Goal: Information Seeking & Learning: Find specific page/section

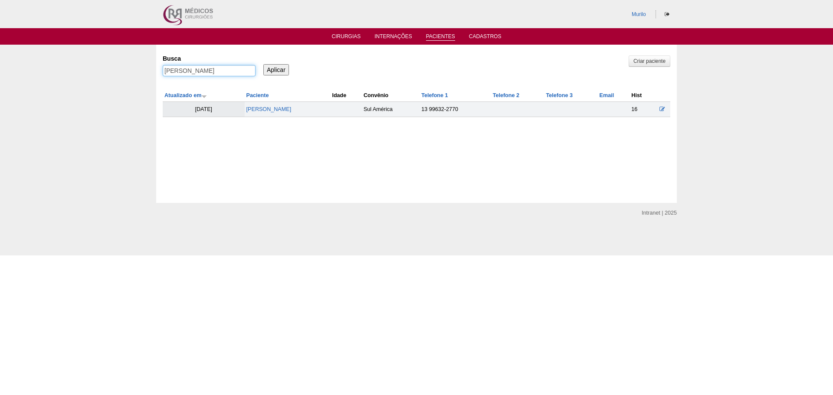
click at [204, 72] on input "NATALY PONTES LIMA ALVES" at bounding box center [209, 70] width 93 height 11
paste input "[PERSON_NAME]"
type input "[PERSON_NAME]"
click at [263, 64] on input "Aplicar" at bounding box center [276, 69] width 26 height 11
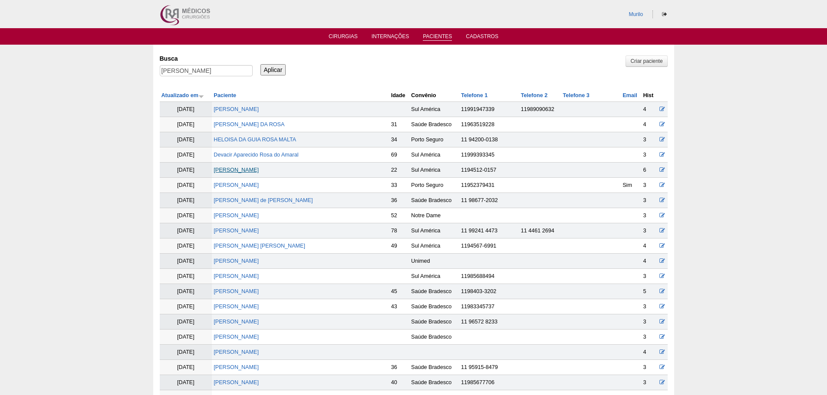
click at [250, 171] on link "[PERSON_NAME]" at bounding box center [235, 170] width 45 height 6
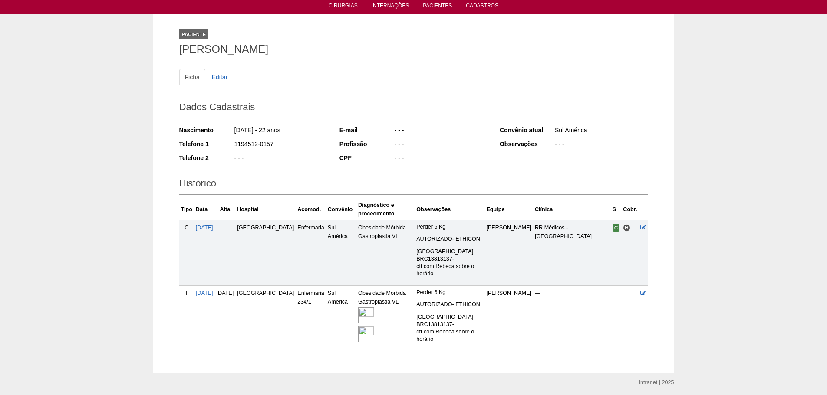
scroll to position [61, 0]
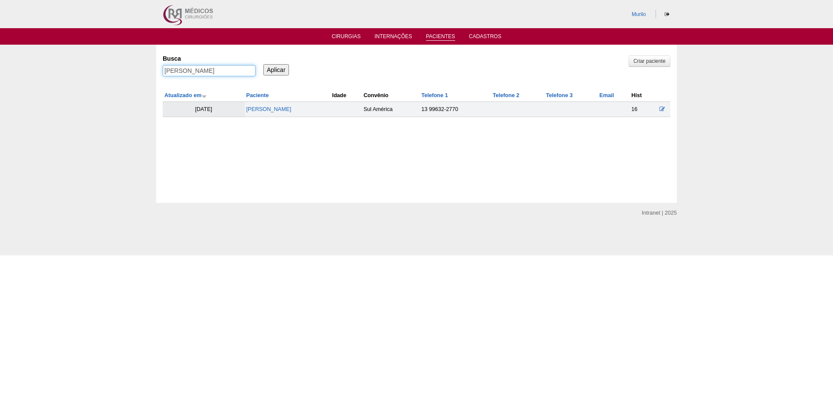
click at [191, 72] on input "[PERSON_NAME]" at bounding box center [209, 70] width 93 height 11
paste input "Diego Costa de Oliveir"
type input "Diego Costa de Oliveira"
click at [263, 64] on input "Aplicar" at bounding box center [276, 69] width 26 height 11
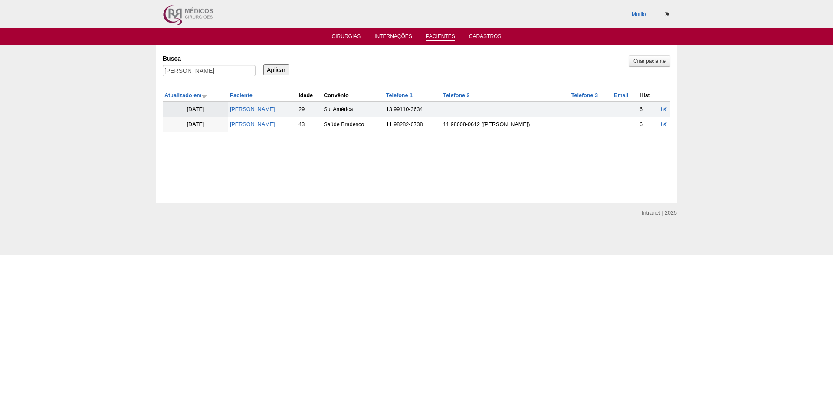
click at [271, 105] on td "[PERSON_NAME]" at bounding box center [262, 109] width 69 height 15
click at [260, 120] on td "EDNEA DE OLIVEIRA TONZI COSTA" at bounding box center [262, 124] width 69 height 15
click at [275, 106] on link "Diego Costa de Oliveira" at bounding box center [252, 109] width 45 height 6
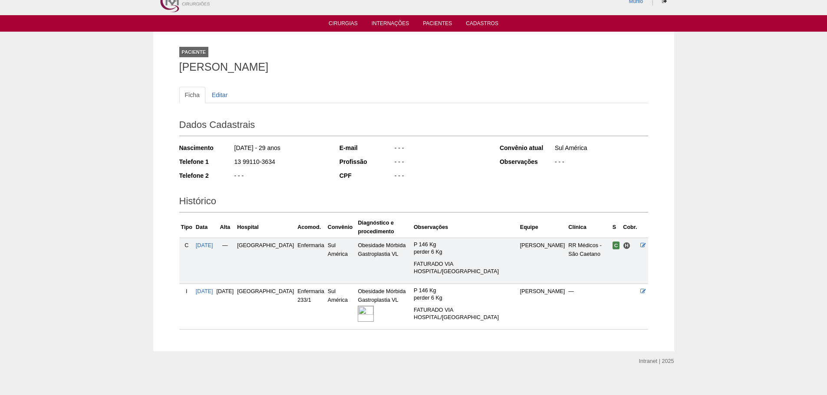
scroll to position [22, 0]
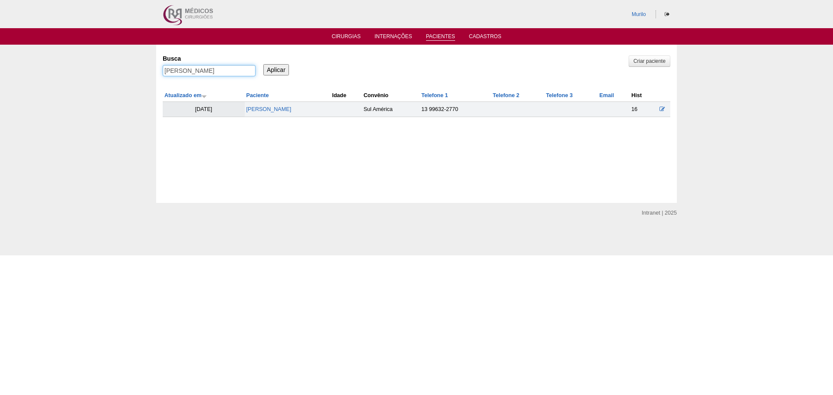
click at [201, 69] on input "[PERSON_NAME]" at bounding box center [209, 70] width 93 height 11
paste input "Mayara Renata Nogu"
type input "Mayara Renata Nogueira"
click at [263, 64] on input "Aplicar" at bounding box center [276, 69] width 26 height 11
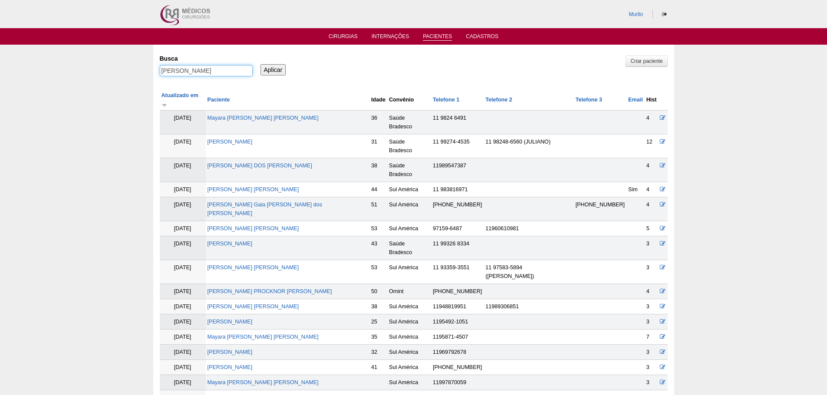
click at [194, 69] on input "Mayara Renata Nogueira" at bounding box center [206, 70] width 93 height 11
click at [260, 64] on input "Aplicar" at bounding box center [273, 69] width 26 height 11
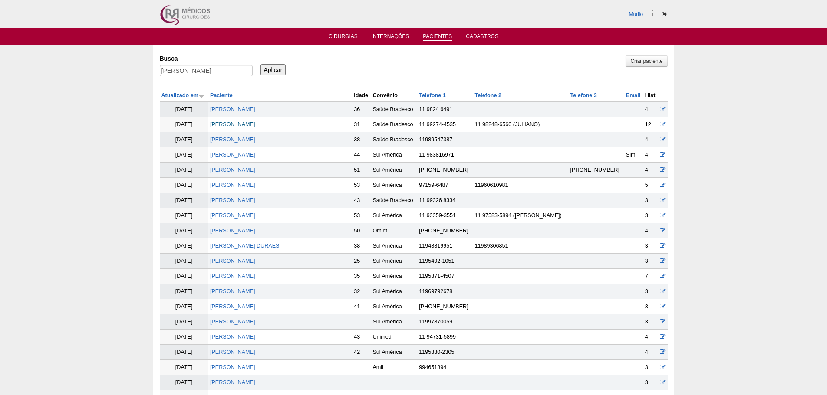
click at [255, 124] on link "[PERSON_NAME]" at bounding box center [232, 124] width 45 height 6
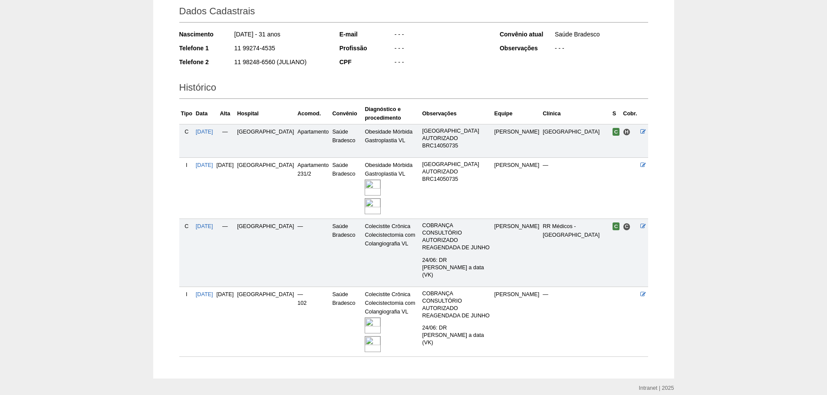
scroll to position [130, 0]
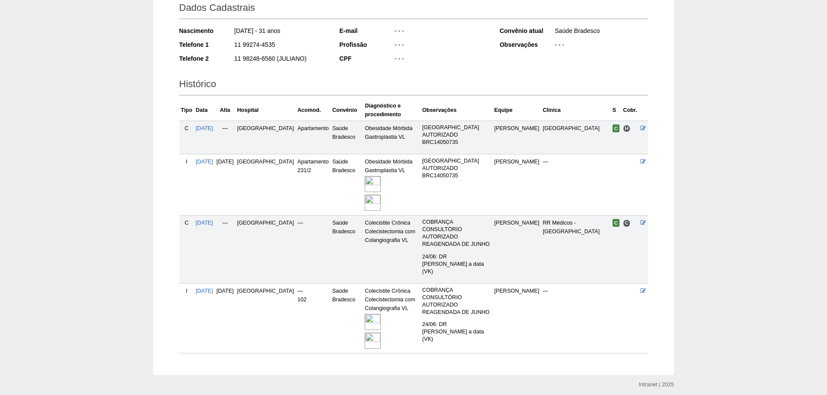
click at [365, 314] on img at bounding box center [372, 322] width 16 height 16
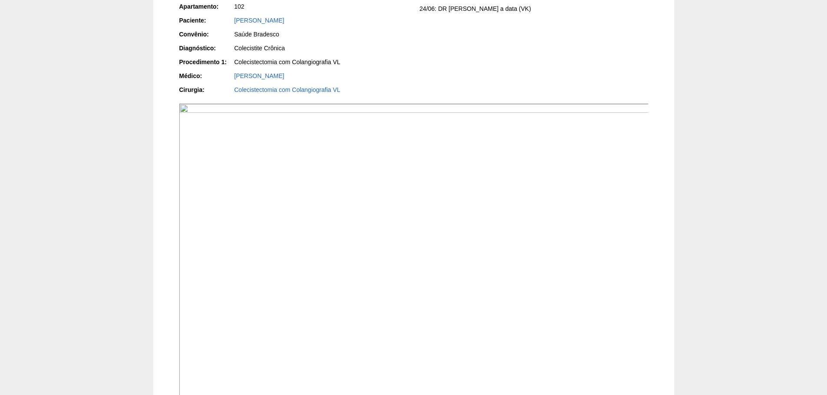
scroll to position [477, 0]
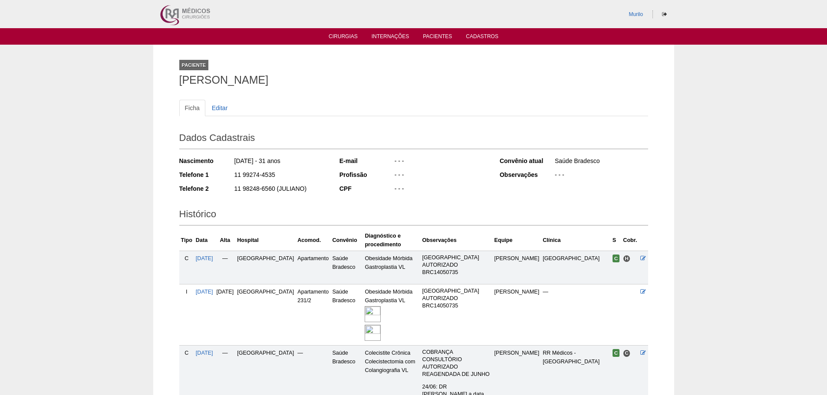
scroll to position [130, 0]
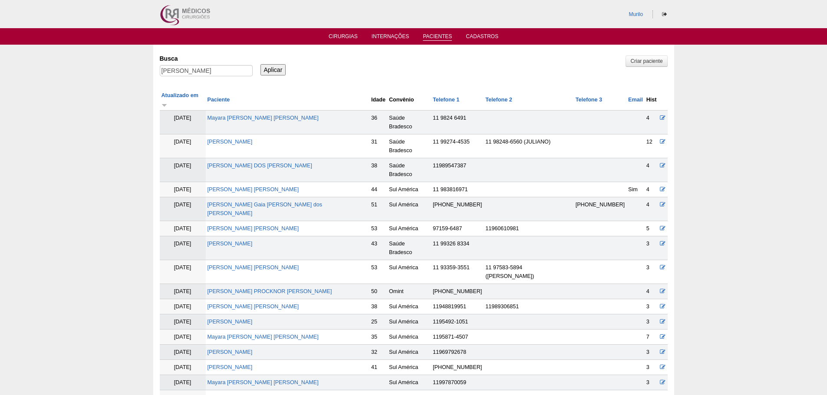
click at [165, 64] on div "Busca Mayara Renata Nogueira" at bounding box center [209, 66] width 99 height 30
click at [168, 75] on input "[PERSON_NAME]" at bounding box center [206, 70] width 93 height 11
paste input "Nilva dos Santos Pedro da Silv"
type input "Nilva dos Santos Pedro da Silva"
click at [260, 64] on input "Aplicar" at bounding box center [273, 69] width 26 height 11
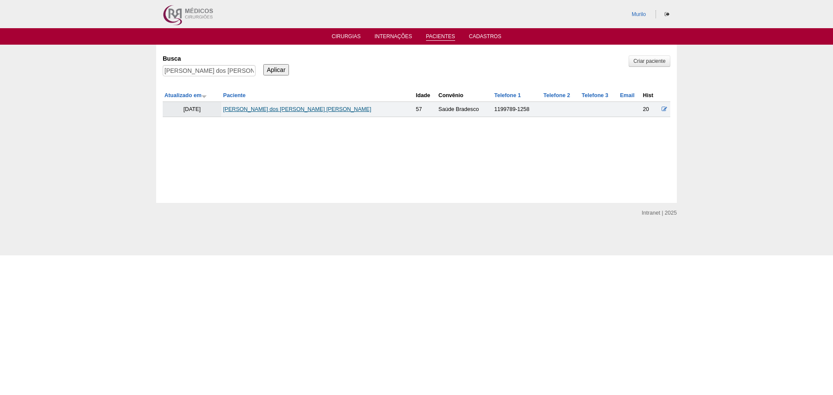
click at [304, 111] on link "[PERSON_NAME] dos [PERSON_NAME] [PERSON_NAME]" at bounding box center [297, 109] width 148 height 6
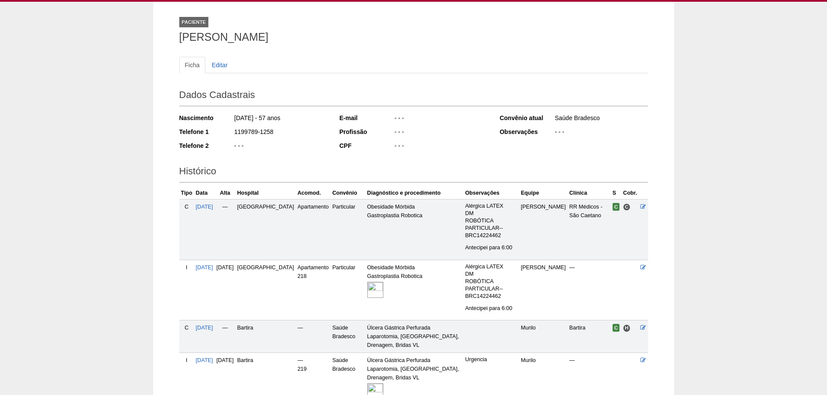
scroll to position [126, 0]
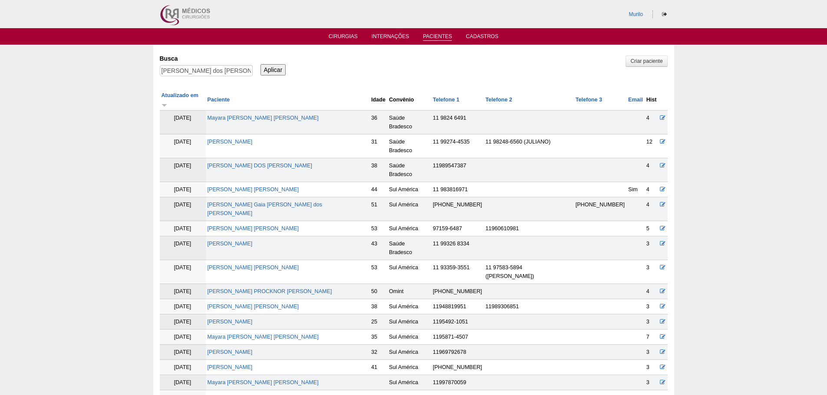
click at [245, 80] on div "Nilva dos Santos Pedro da Silva" at bounding box center [206, 73] width 93 height 16
click at [245, 73] on input "Nilva dos Santos Pedro da Silva" at bounding box center [206, 70] width 93 height 11
paste input "ELAINE DE SIMONI TONELLI"
type input "ELAINE DE SIMONI TONELLI"
click at [260, 64] on input "Aplicar" at bounding box center [273, 69] width 26 height 11
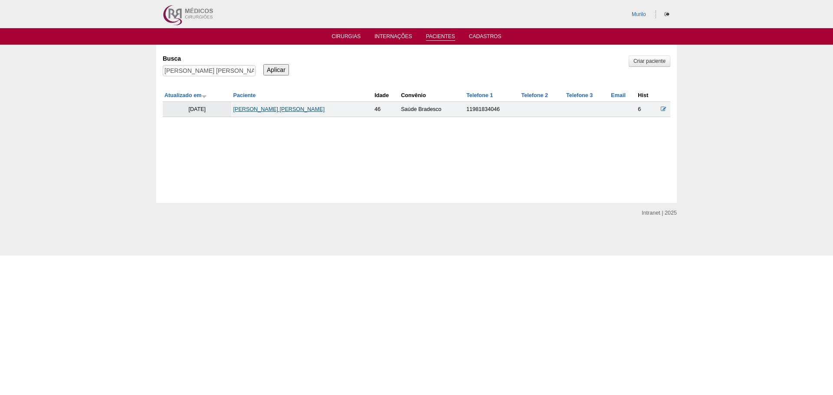
click at [254, 111] on link "ELAINE DE SIMONI TONELLI" at bounding box center [279, 109] width 92 height 6
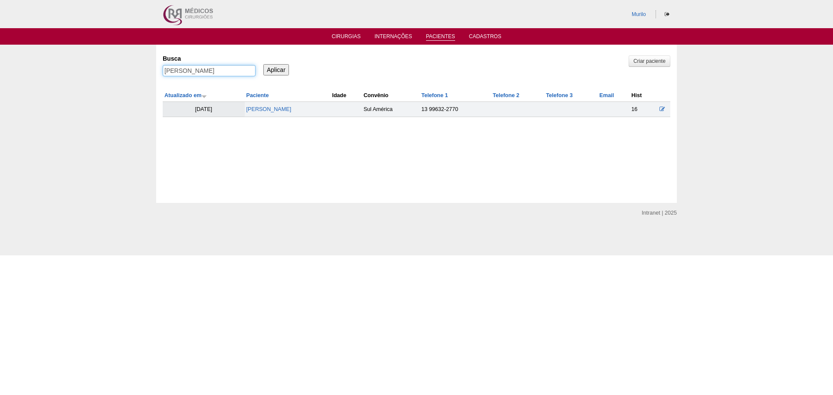
click at [177, 68] on input "Mayara Renata Nogueira" at bounding box center [209, 70] width 93 height 11
paste input "AIARA MEDEIROS DA ROSA"
type input "[PERSON_NAME] DA ROSA"
click at [263, 64] on input "Aplicar" at bounding box center [276, 69] width 26 height 11
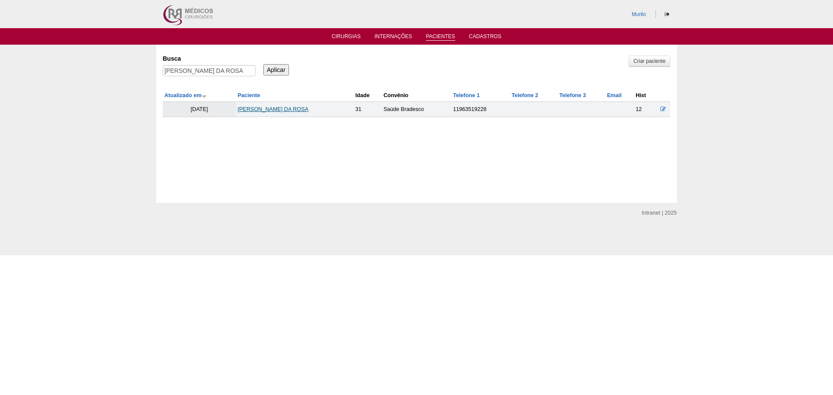
click at [264, 112] on link "[PERSON_NAME] DA ROSA" at bounding box center [273, 109] width 71 height 6
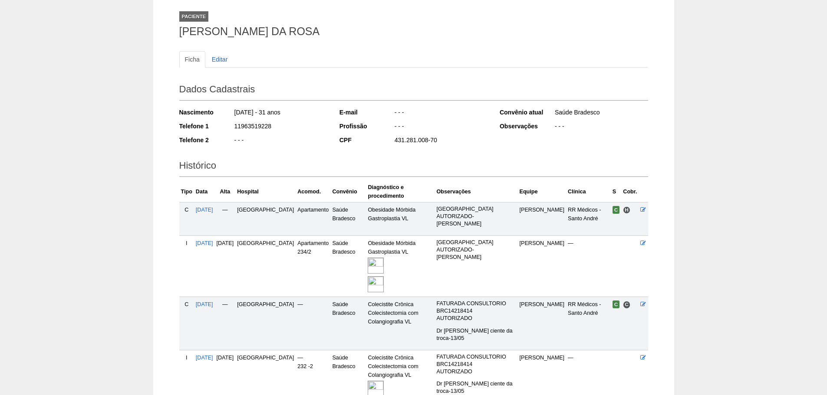
scroll to position [87, 0]
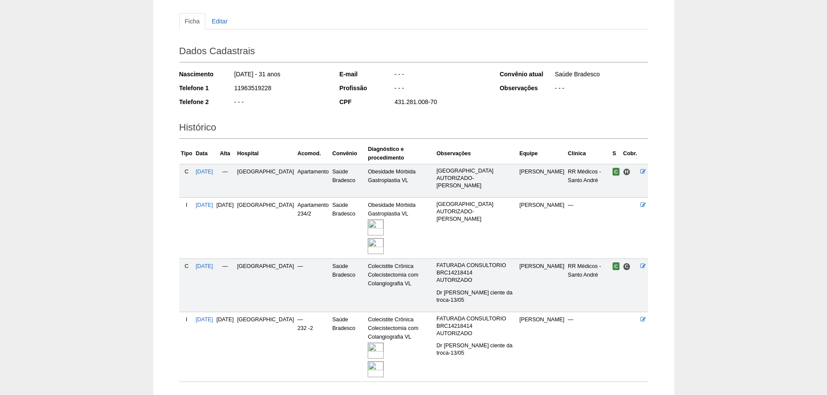
click at [367, 343] on img at bounding box center [375, 351] width 16 height 16
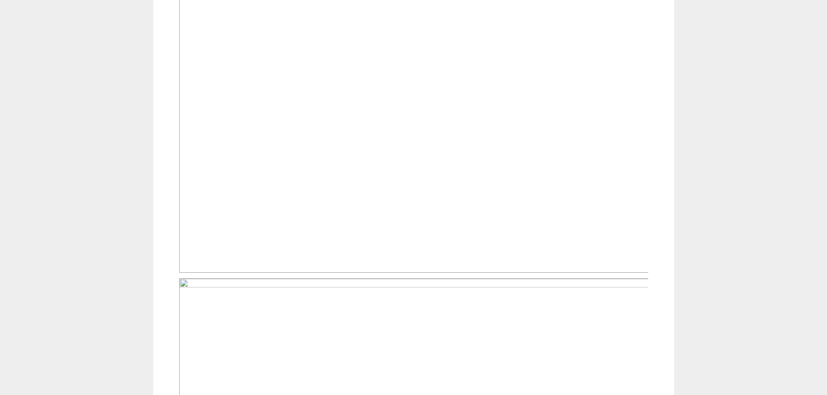
scroll to position [477, 0]
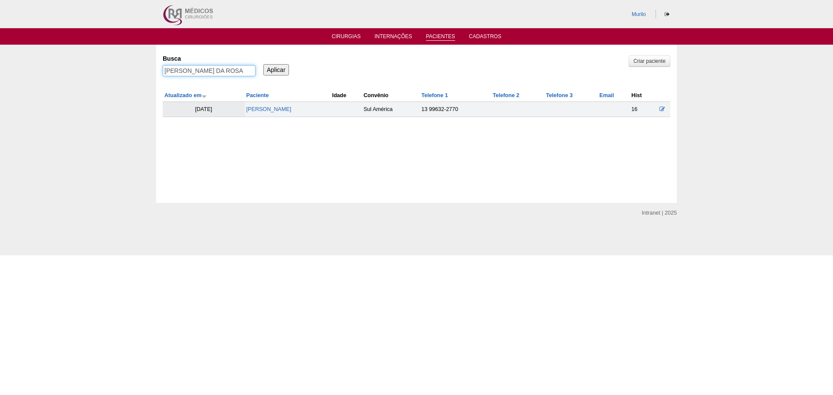
click at [217, 73] on input "MAIARA MEDEIROS DA ROSA" at bounding box center [209, 70] width 93 height 11
paste input "Tamires Narde de Oliveira"
type input "Tamires Narde de Oliveira"
click at [263, 64] on input "Aplicar" at bounding box center [276, 69] width 26 height 11
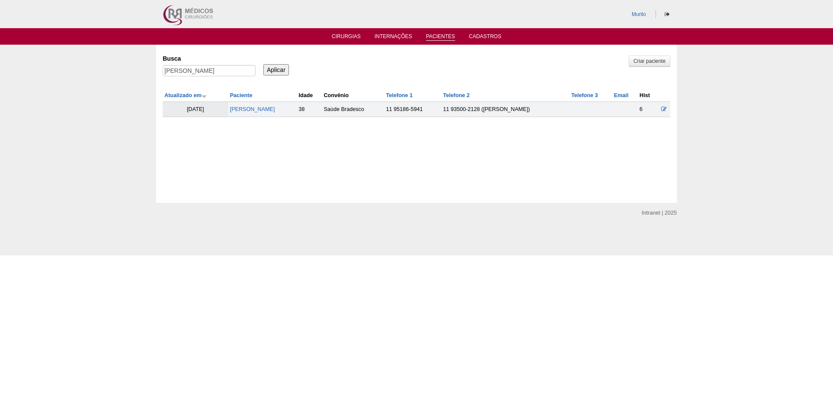
click at [247, 105] on td "[PERSON_NAME]" at bounding box center [262, 109] width 69 height 15
click at [249, 106] on td "[PERSON_NAME]" at bounding box center [262, 109] width 69 height 15
click at [249, 110] on link "[PERSON_NAME]" at bounding box center [252, 109] width 45 height 6
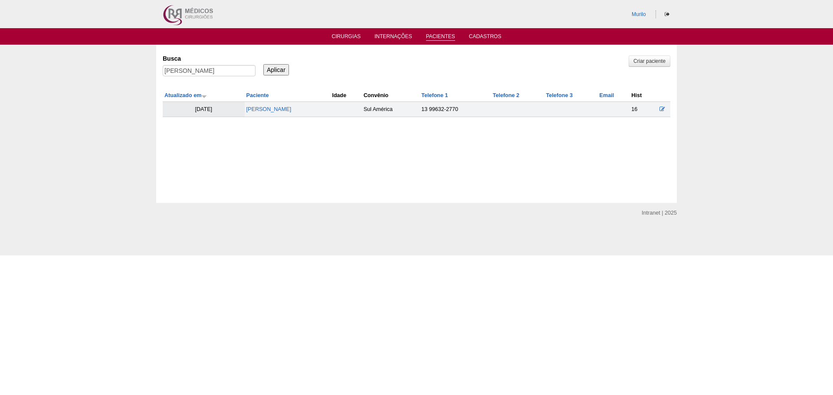
click at [246, 62] on label "Busca" at bounding box center [209, 58] width 93 height 9
click at [246, 65] on input "[PERSON_NAME]" at bounding box center [209, 70] width 93 height 11
click at [245, 69] on input "Tamires Narde de Oliveira" at bounding box center [209, 70] width 93 height 11
paste input "[PERSON_NAME]"
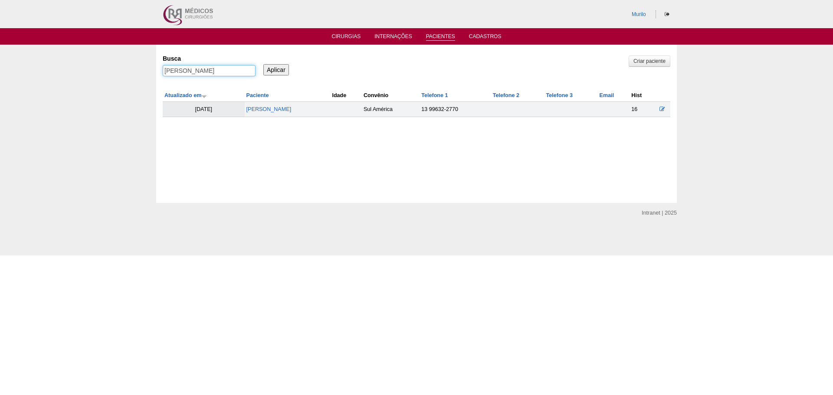
type input "[PERSON_NAME]"
click at [263, 64] on input "Aplicar" at bounding box center [276, 69] width 26 height 11
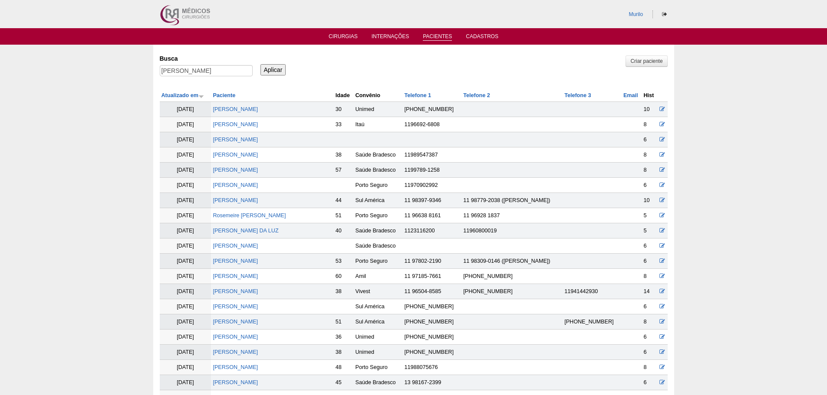
scroll to position [246, 0]
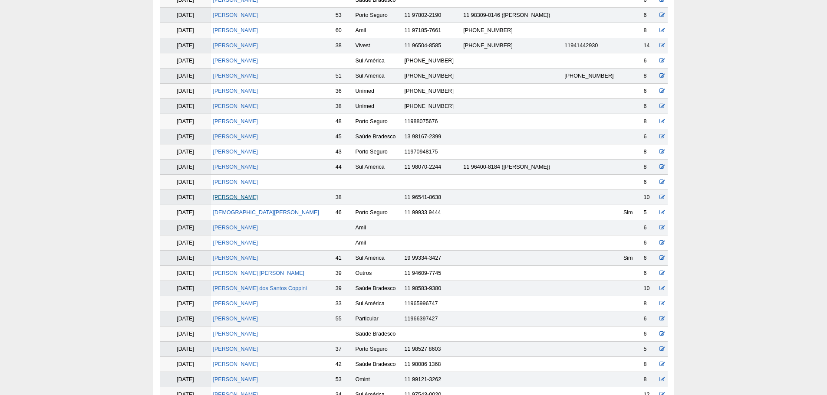
click at [226, 197] on link "[PERSON_NAME]" at bounding box center [235, 197] width 45 height 6
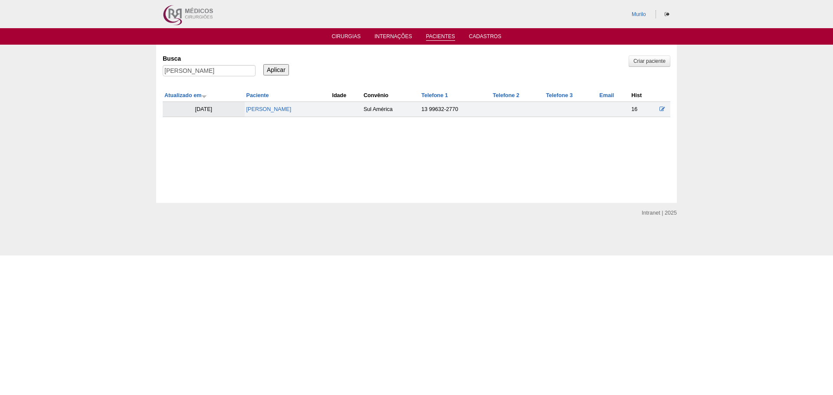
click at [175, 64] on div "Busca Lucineide Ribeiro dos Santos Mateus" at bounding box center [212, 66] width 99 height 30
click at [177, 69] on input "Lucineide Ribeiro dos Santos Mateus" at bounding box center [209, 70] width 93 height 11
paste input "[PERSON_NAME]"
type input "[PERSON_NAME]"
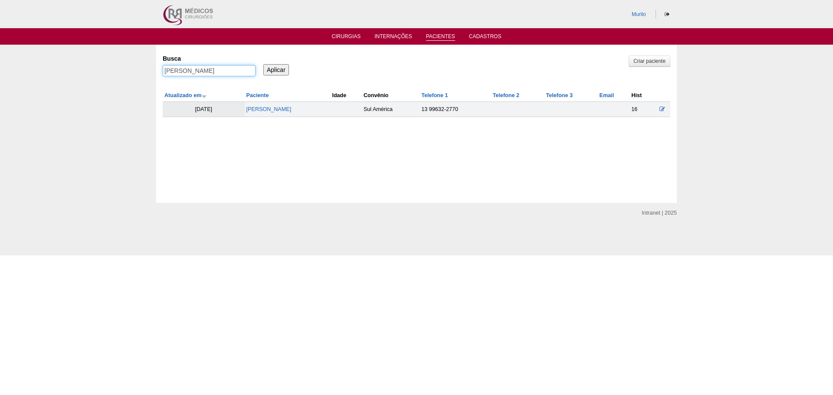
click at [263, 64] on input "Aplicar" at bounding box center [276, 69] width 26 height 11
click at [292, 112] on link "[PERSON_NAME]" at bounding box center [268, 109] width 45 height 6
click at [191, 72] on input "[PERSON_NAME]" at bounding box center [209, 70] width 93 height 11
paste input "GUILHERME SIMON LEHR"
type input "GUILHERME SIMON LEHR"
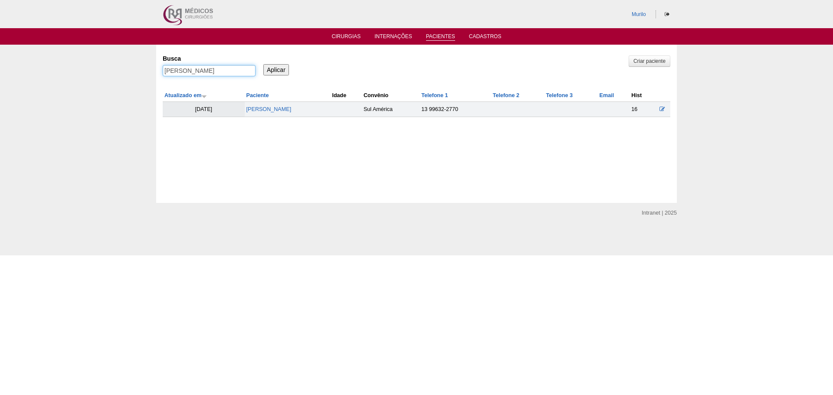
click at [263, 64] on input "Aplicar" at bounding box center [276, 69] width 26 height 11
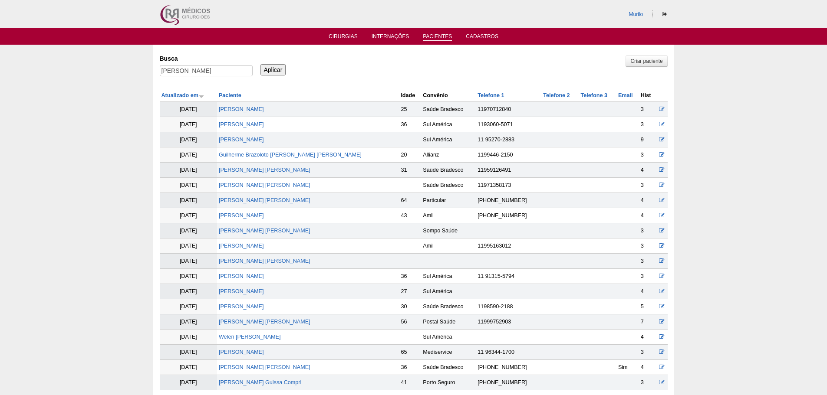
click at [252, 136] on td "[PERSON_NAME]" at bounding box center [308, 139] width 182 height 15
click at [252, 143] on td "GUILHERME SIMON LEHR" at bounding box center [308, 139] width 182 height 15
click at [264, 138] on link "GUILHERME SIMON LEHR" at bounding box center [241, 140] width 45 height 6
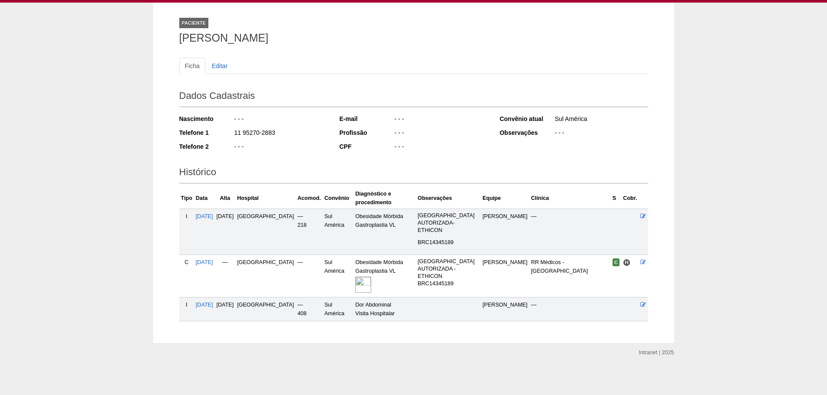
scroll to position [48, 0]
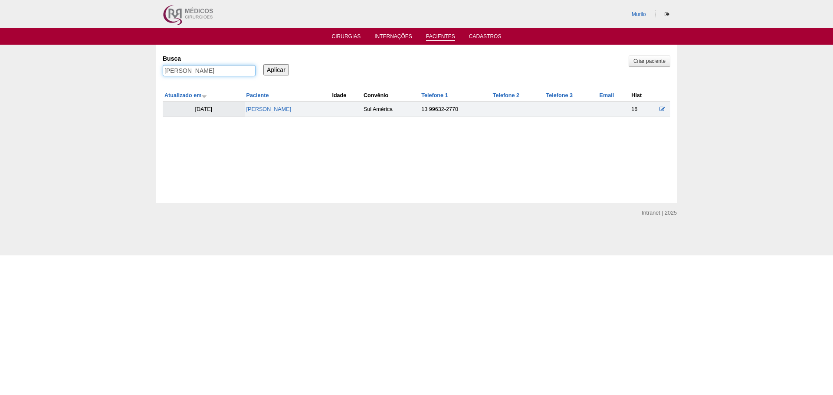
click at [187, 71] on input "GUILHERME SIMON LEHR" at bounding box center [209, 70] width 93 height 11
paste input "[PERSON_NAME]"
type input "[PERSON_NAME]"
click at [263, 64] on input "Aplicar" at bounding box center [276, 69] width 26 height 11
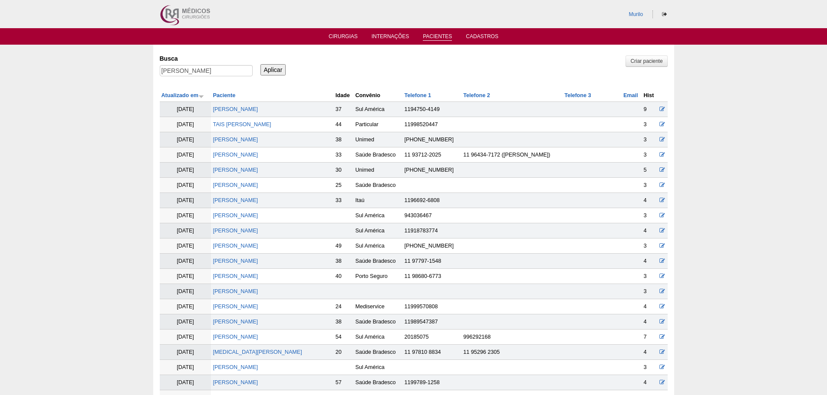
click at [256, 105] on td "[PERSON_NAME]" at bounding box center [272, 109] width 122 height 15
click at [253, 108] on link "[PERSON_NAME]" at bounding box center [235, 109] width 45 height 6
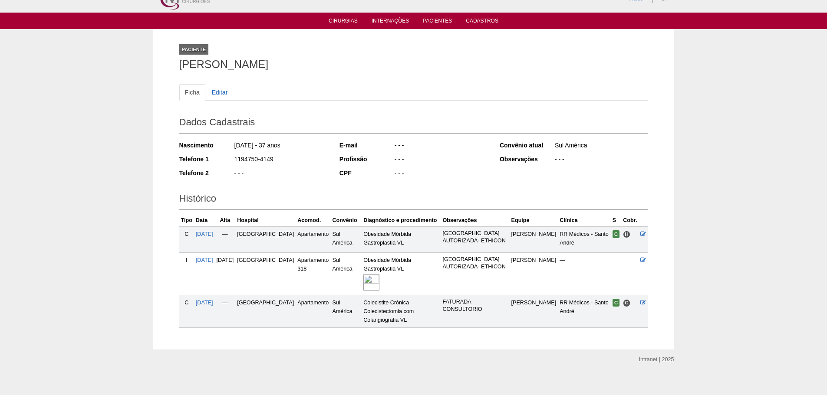
scroll to position [23, 0]
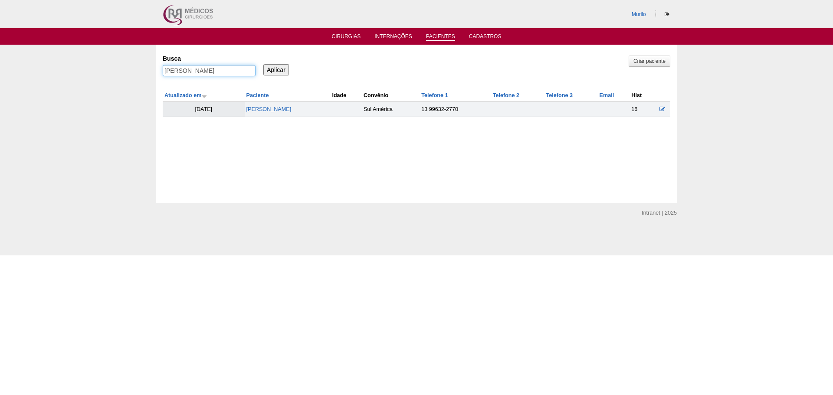
click at [218, 72] on input "[PERSON_NAME]" at bounding box center [209, 70] width 93 height 11
paste input "[PERSON_NAME]"
type input "[PERSON_NAME] [PERSON_NAME]"
click at [263, 64] on input "Aplicar" at bounding box center [276, 69] width 26 height 11
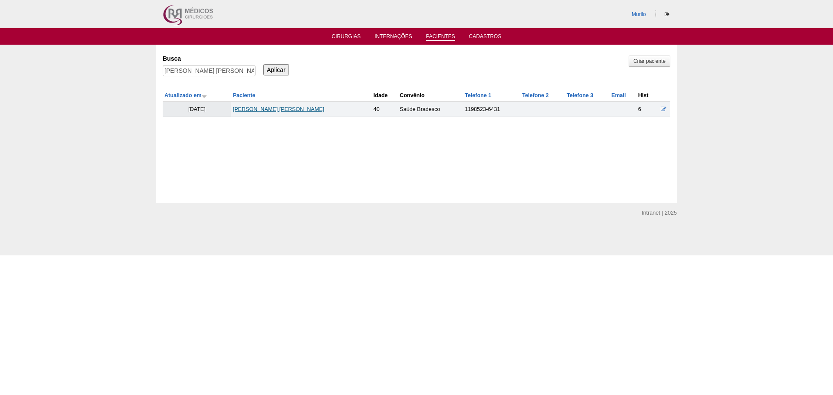
click at [284, 110] on link "[PERSON_NAME]" at bounding box center [279, 109] width 92 height 6
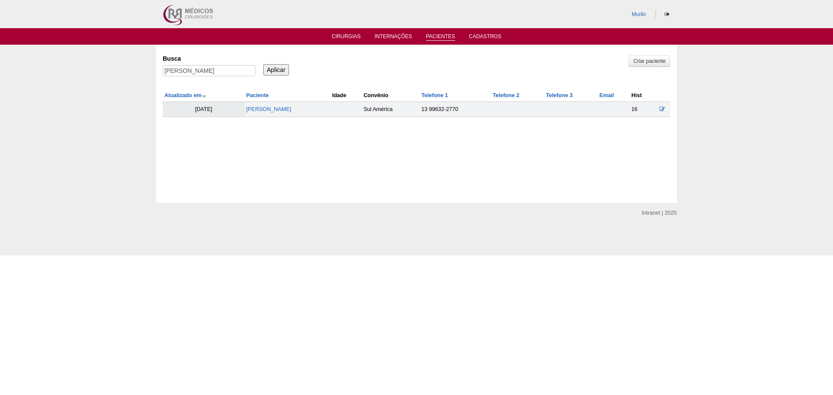
click at [192, 77] on div "Daniel de Oliveira Silva" at bounding box center [209, 73] width 93 height 16
click at [197, 69] on input "Daniel de Oliveira Silva" at bounding box center [209, 70] width 93 height 11
paste input "[PERSON_NAME] [PERSON_NAME]"
type input "[PERSON_NAME] [PERSON_NAME]"
click at [263, 64] on input "Aplicar" at bounding box center [276, 69] width 26 height 11
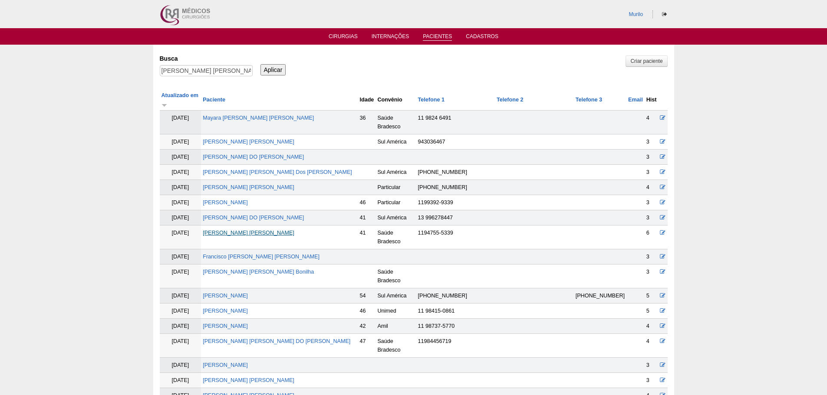
click at [244, 230] on link "[PERSON_NAME] [PERSON_NAME]" at bounding box center [249, 233] width 92 height 6
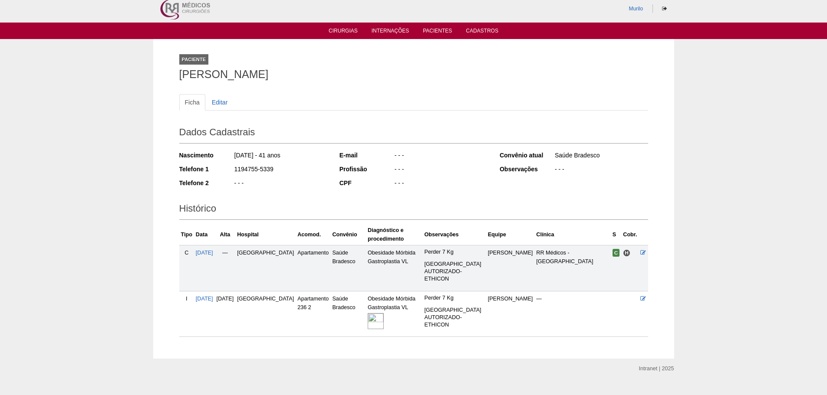
scroll to position [36, 0]
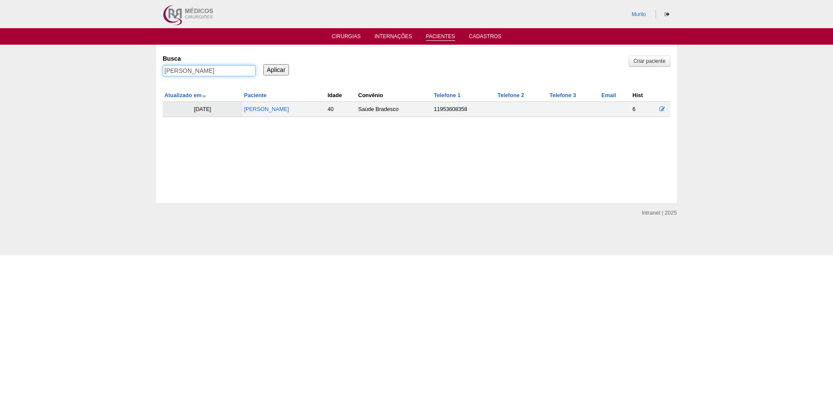
click at [191, 75] on input "EDILSON MIRANDA FERREIRA DA SILVA" at bounding box center [209, 70] width 93 height 11
paste input "[PERSON_NAME]"
type input "[PERSON_NAME]"
click at [263, 64] on input "Aplicar" at bounding box center [276, 69] width 26 height 11
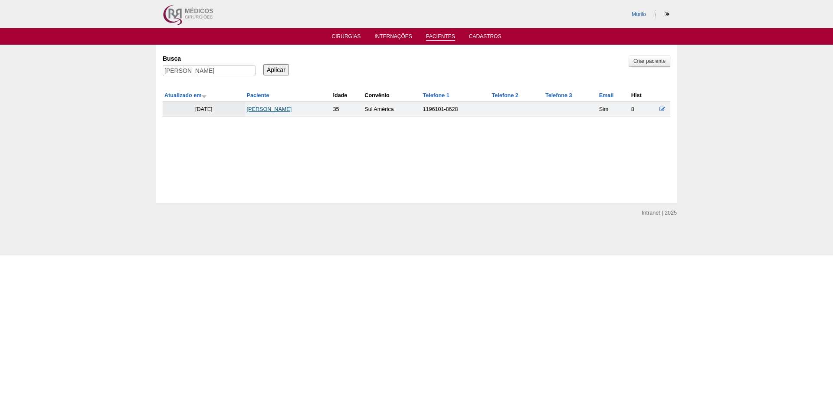
click at [267, 110] on link "[PERSON_NAME]" at bounding box center [269, 109] width 45 height 6
click at [170, 64] on div "Busca Clovis Marcondis Aparecido da Silva" at bounding box center [212, 66] width 99 height 30
click at [172, 64] on div "Busca Clovis Marcondis Aparecido da Silva" at bounding box center [212, 66] width 99 height 30
click at [176, 69] on input "Clovis Marcondis Aparecido da Silva" at bounding box center [209, 70] width 93 height 11
paste input "[PERSON_NAME]"
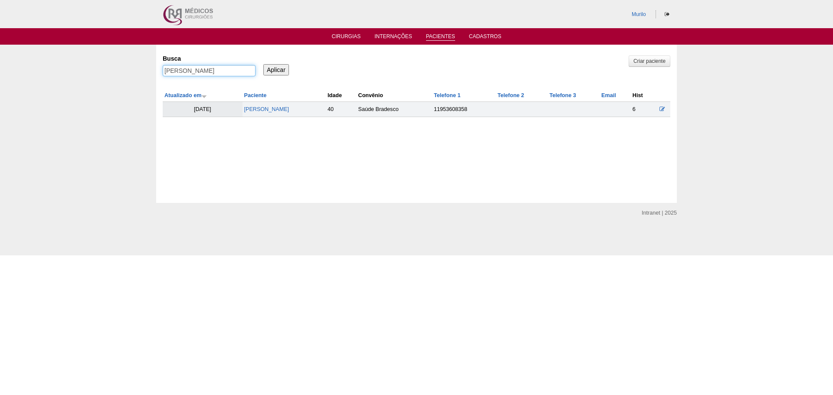
type input "[PERSON_NAME]"
click at [263, 64] on input "Aplicar" at bounding box center [276, 69] width 26 height 11
click at [278, 108] on link "Giulia Barbosa de Carvalho" at bounding box center [269, 109] width 45 height 6
click at [179, 67] on input "Giulia Barbosa de Carvalho" at bounding box center [209, 70] width 93 height 11
paste input "[PERSON_NAME]"
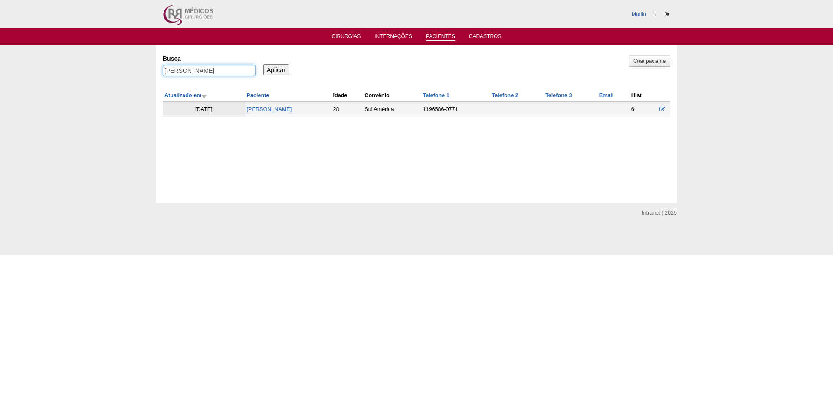
type input "[PERSON_NAME]"
click at [263, 64] on input "Aplicar" at bounding box center [276, 69] width 26 height 11
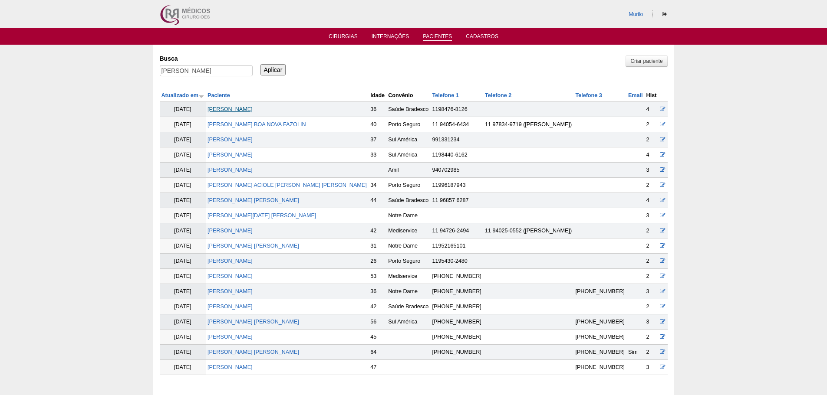
click at [251, 108] on link "[PERSON_NAME]" at bounding box center [229, 109] width 45 height 6
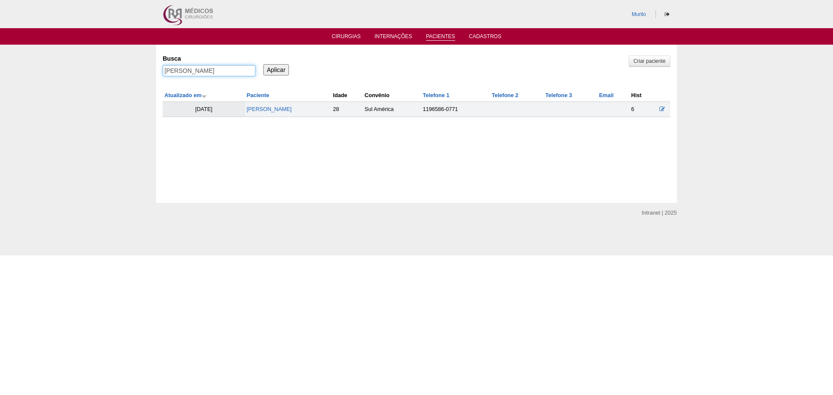
click at [190, 72] on input "Allan Alleman" at bounding box center [209, 70] width 93 height 11
paste input "[PERSON_NAME]"
type input "[PERSON_NAME]"
click at [263, 64] on input "Aplicar" at bounding box center [276, 69] width 26 height 11
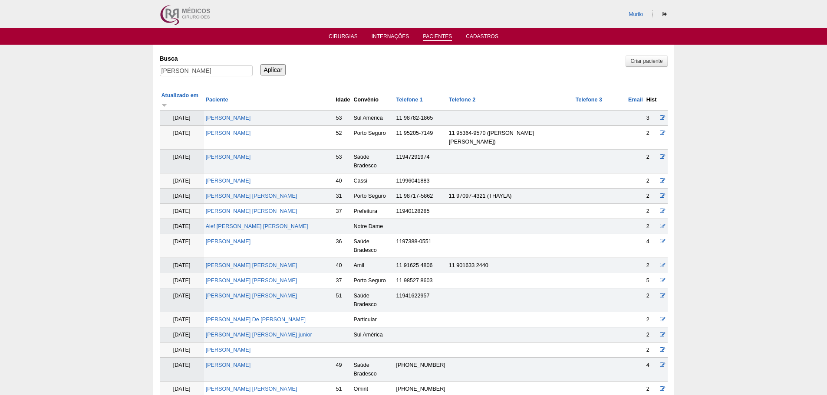
click at [236, 234] on td "[PERSON_NAME]" at bounding box center [269, 246] width 130 height 24
click at [240, 239] on link "Fernando Doretti" at bounding box center [228, 242] width 45 height 6
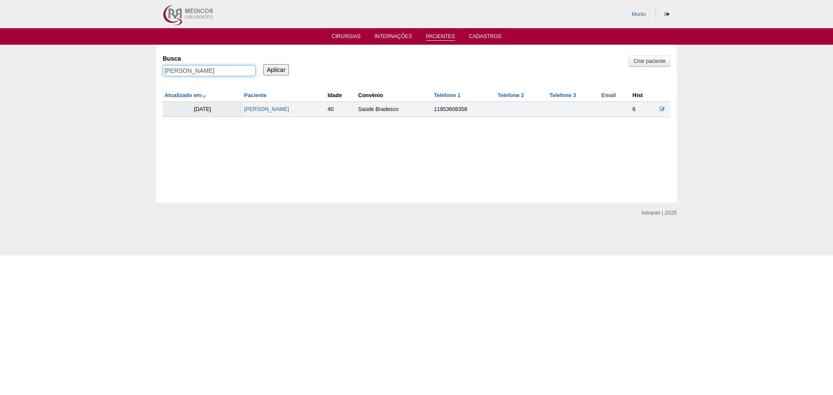
click at [203, 68] on input "Giulia Barbosa de Carvalho" at bounding box center [209, 70] width 93 height 11
paste input "VANESSA MOELLER"
type input "VANESSA MOELLER"
click at [263, 64] on input "Aplicar" at bounding box center [276, 69] width 26 height 11
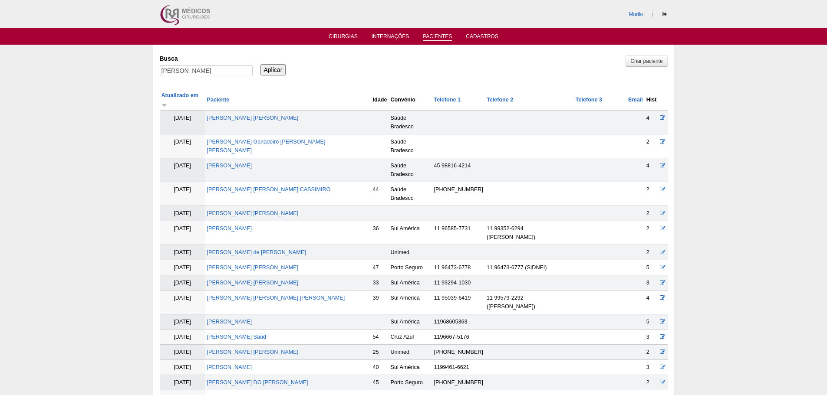
click at [247, 395] on link "VANESSA MOELLER" at bounding box center [229, 398] width 45 height 6
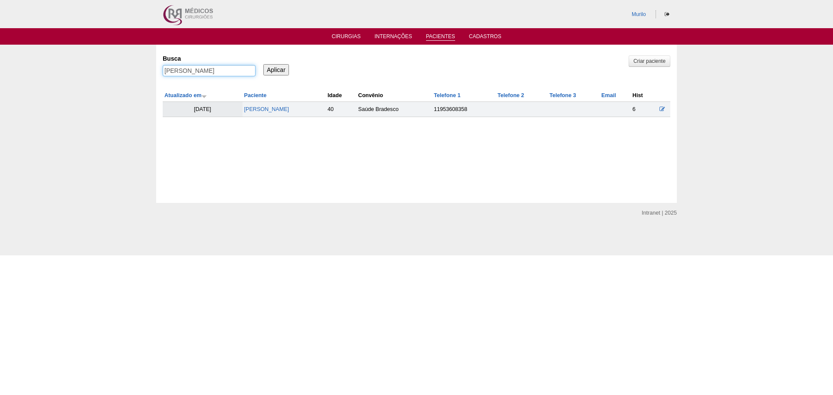
click at [210, 74] on input "[PERSON_NAME]" at bounding box center [209, 70] width 93 height 11
paste input "Anderson do Nascimento Ramiles"
type input "Anderson do Nascimento Ramiles"
click at [263, 64] on input "Aplicar" at bounding box center [276, 69] width 26 height 11
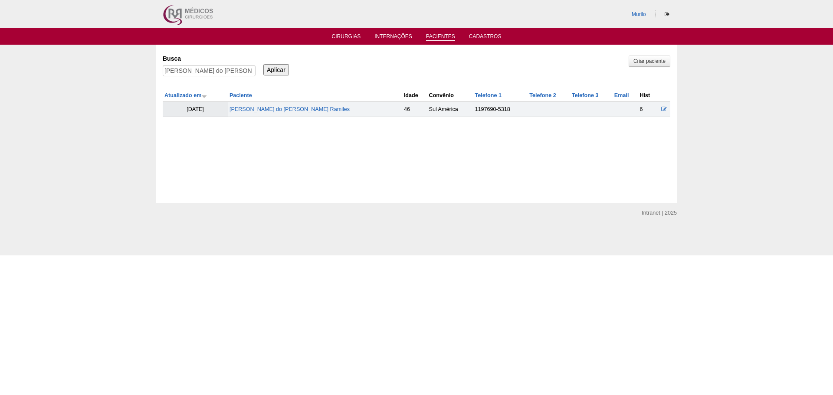
click at [293, 113] on td "[PERSON_NAME] do Nascimento Ramiles" at bounding box center [315, 109] width 174 height 15
click at [302, 108] on link "[PERSON_NAME] do Nascimento Ramiles" at bounding box center [290, 109] width 120 height 6
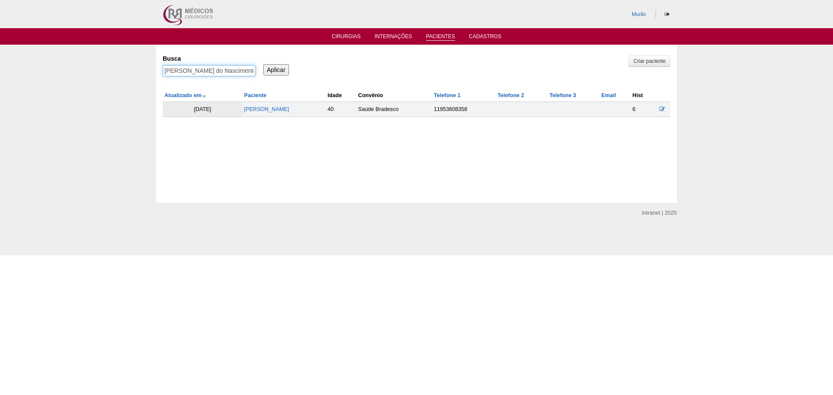
click at [202, 69] on input "Anderson do Nascimento Ramiles" at bounding box center [209, 70] width 93 height 11
paste input "NDRESSA ROCHA GUEIROS"
type input "[PERSON_NAME]"
click at [263, 64] on input "Aplicar" at bounding box center [276, 69] width 26 height 11
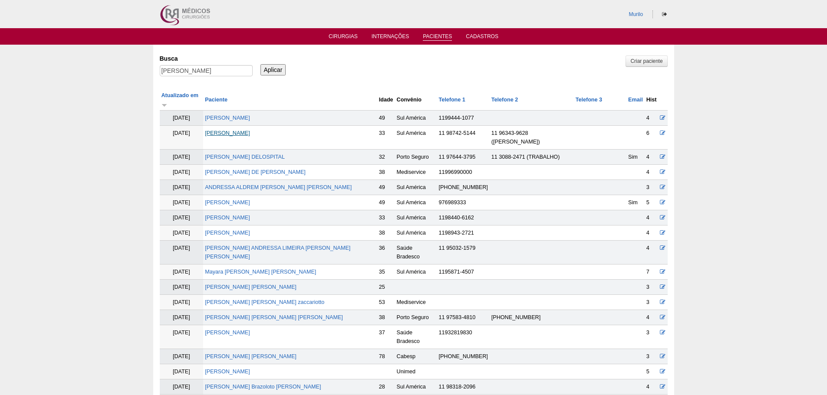
click at [237, 130] on link "[PERSON_NAME]" at bounding box center [227, 133] width 45 height 6
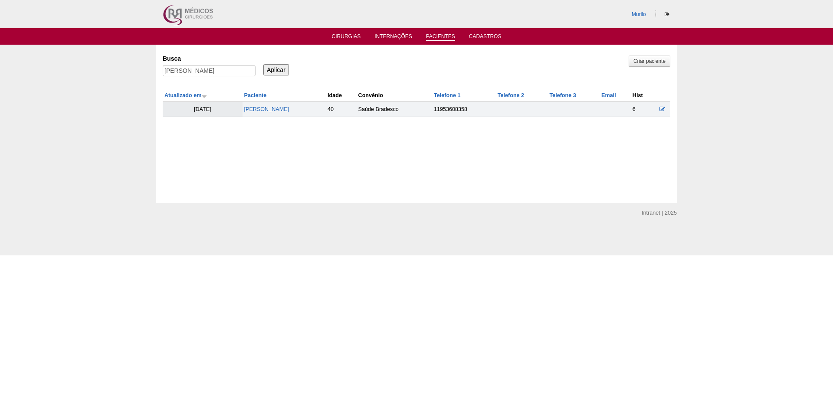
click at [197, 63] on div "Busca [PERSON_NAME]" at bounding box center [212, 66] width 99 height 30
click at [198, 69] on input "[PERSON_NAME]" at bounding box center [209, 70] width 93 height 11
paste input "[PERSON_NAME]"
type input "[PERSON_NAME]"
click at [263, 64] on input "Aplicar" at bounding box center [276, 69] width 26 height 11
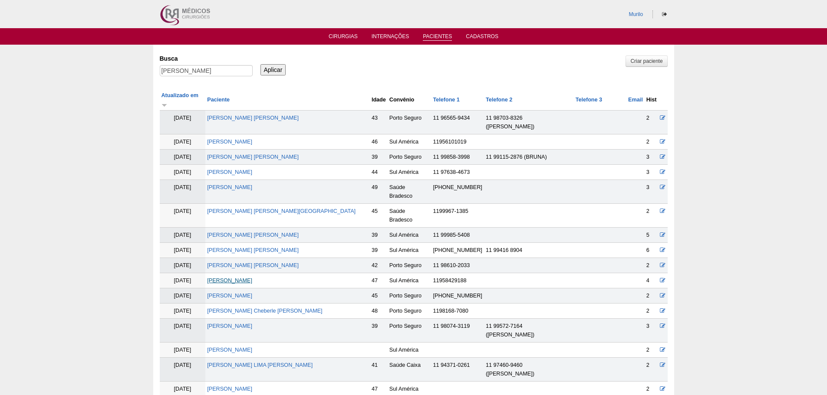
click at [240, 278] on link "RODRIGO MUNHOZ" at bounding box center [229, 281] width 45 height 6
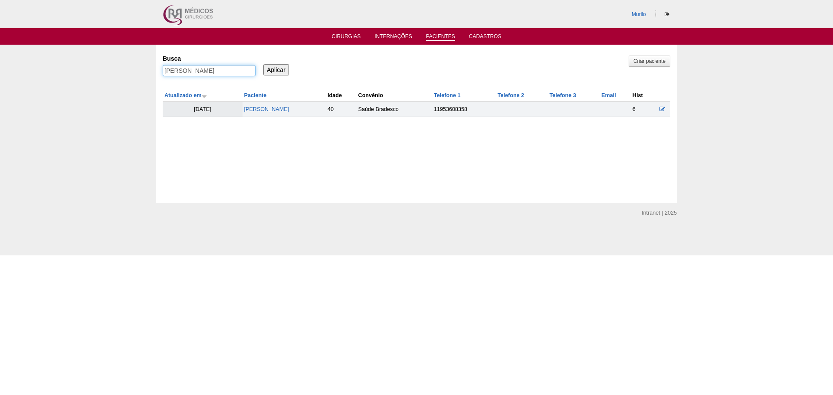
click at [224, 72] on input "[PERSON_NAME]" at bounding box center [209, 70] width 93 height 11
type input "v"
click at [263, 64] on input "Aplicar" at bounding box center [276, 69] width 26 height 11
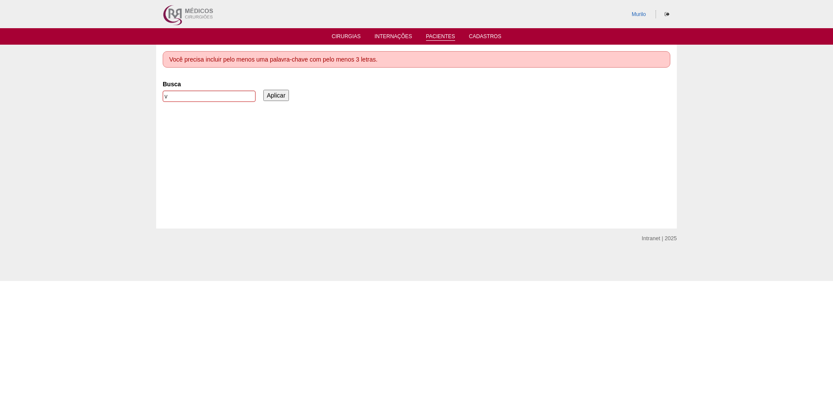
click at [224, 72] on div "Você precisa incluir pelo menos uma palavra-chave com pelo menos 3 letras. [GEO…" at bounding box center [416, 137] width 521 height 184
click at [213, 100] on input "v" at bounding box center [209, 96] width 93 height 11
paste input "Tatiane da Costa Santana Francisco"
type input "Tatiane da Costa Santana Francisco"
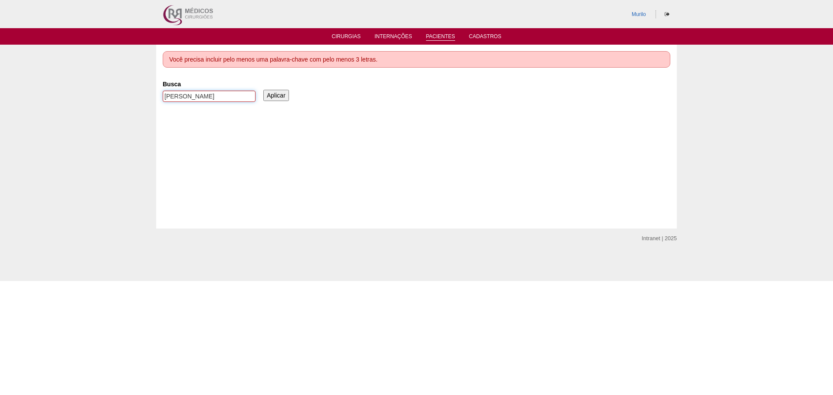
click at [263, 90] on input "Aplicar" at bounding box center [276, 95] width 26 height 11
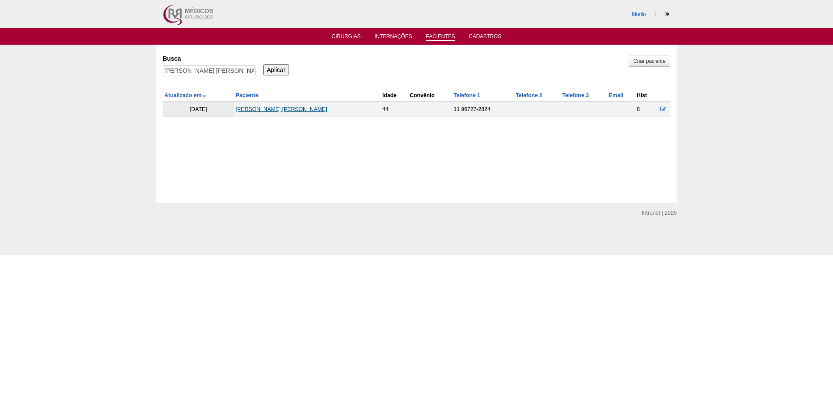
click at [273, 108] on link "[PERSON_NAME]" at bounding box center [282, 109] width 92 height 6
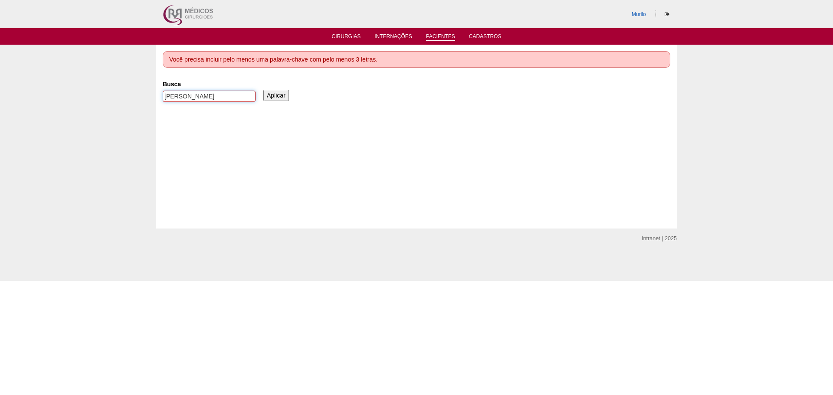
click at [201, 94] on input "[PERSON_NAME]" at bounding box center [209, 96] width 93 height 11
paste input "[PERSON_NAME]"
type input "[PERSON_NAME]"
click at [263, 90] on input "Aplicar" at bounding box center [276, 95] width 26 height 11
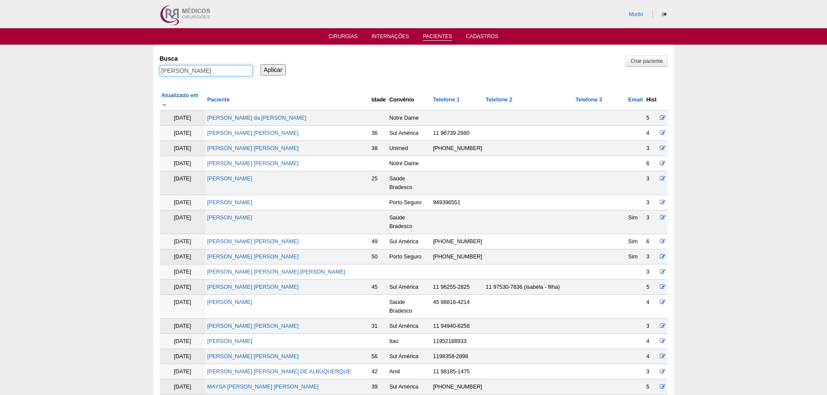
drag, startPoint x: 186, startPoint y: 69, endPoint x: 457, endPoint y: 77, distance: 271.3
click at [452, 77] on div "Busca THAINA SILVA MACHADO Aplicar" at bounding box center [414, 66] width 508 height 30
type input "THAINA"
click at [260, 64] on input "Aplicar" at bounding box center [273, 69] width 26 height 11
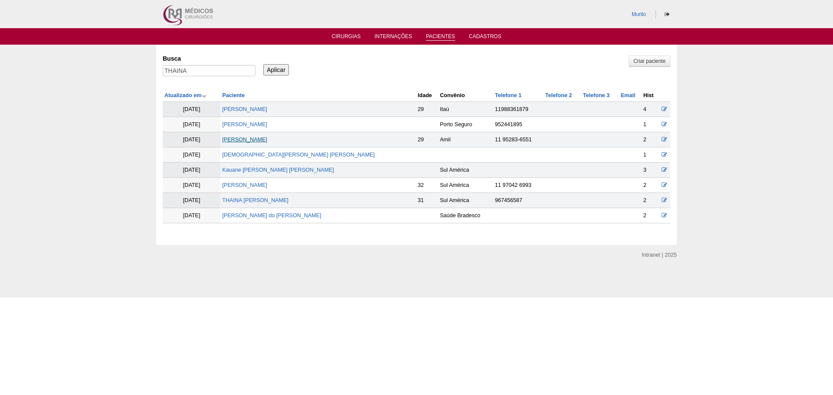
click at [267, 137] on link "[PERSON_NAME]" at bounding box center [244, 140] width 45 height 6
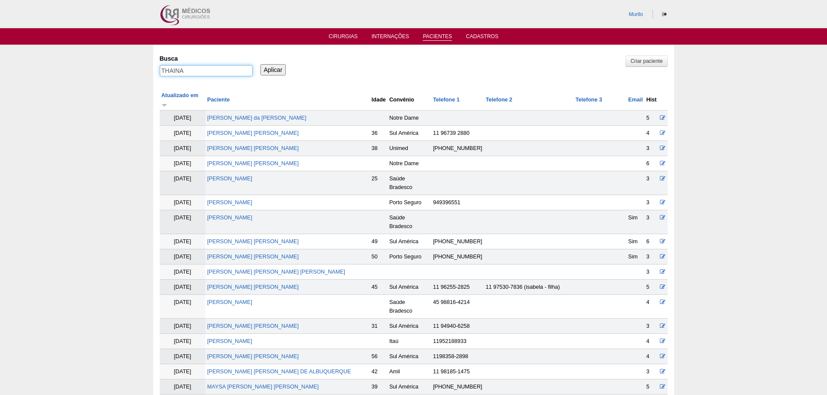
click at [191, 70] on input "THAINA" at bounding box center [206, 70] width 93 height 11
paste input "Patricia Siola de Lima"
type input "Patricia Siola de Lima"
click at [260, 64] on input "Aplicar" at bounding box center [273, 69] width 26 height 11
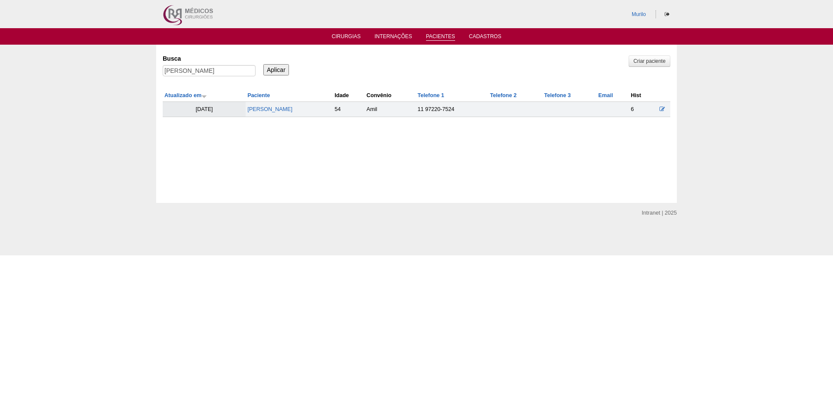
click at [270, 116] on td "[PERSON_NAME]" at bounding box center [289, 109] width 87 height 15
click at [279, 112] on link "[PERSON_NAME]" at bounding box center [269, 109] width 45 height 6
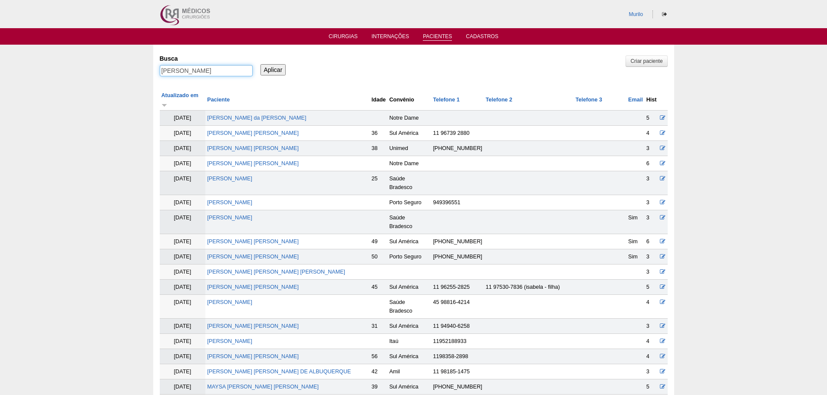
click at [198, 66] on input "Patricia Siola de Lima" at bounding box center [206, 70] width 93 height 11
paste input "Raissa Lozzardo Ferreir"
type input "[PERSON_NAME]"
click at [260, 64] on input "Aplicar" at bounding box center [273, 69] width 26 height 11
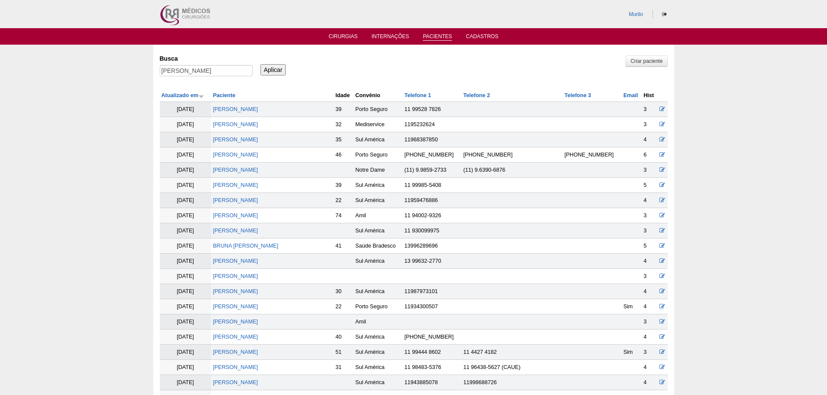
scroll to position [6, 0]
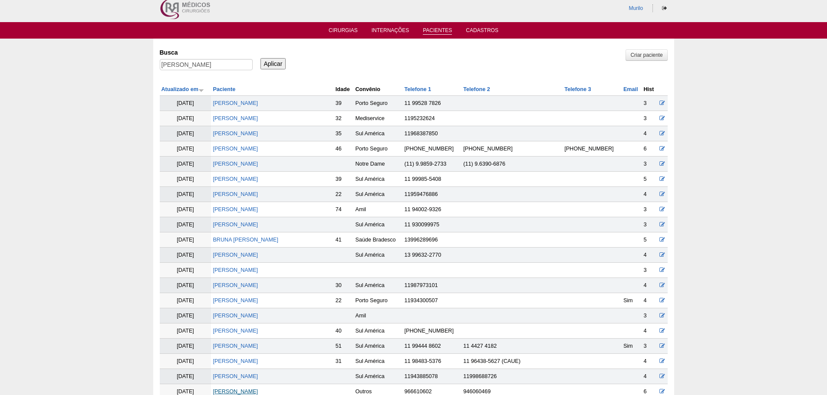
click at [255, 391] on link "Raissa Lozzardo Ferreira" at bounding box center [235, 392] width 45 height 6
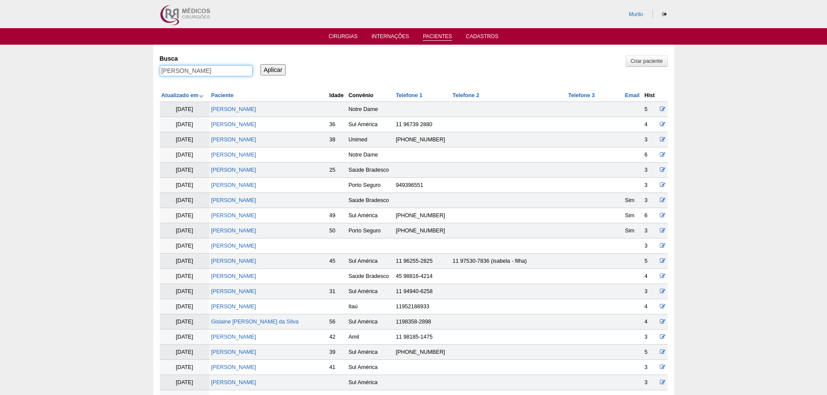
click at [230, 73] on input "Raissa Lozzardo Ferreira" at bounding box center [206, 70] width 93 height 11
paste input "[PERSON_NAME] [PERSON_NAME]"
type input "[PERSON_NAME]"
click at [260, 64] on input "Aplicar" at bounding box center [273, 69] width 26 height 11
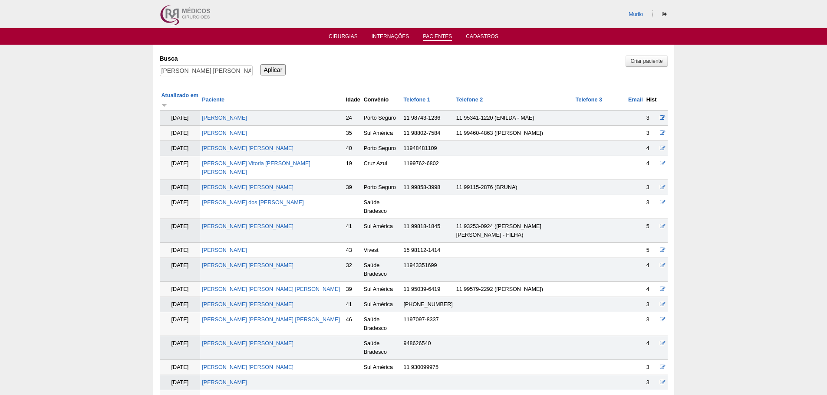
scroll to position [6, 0]
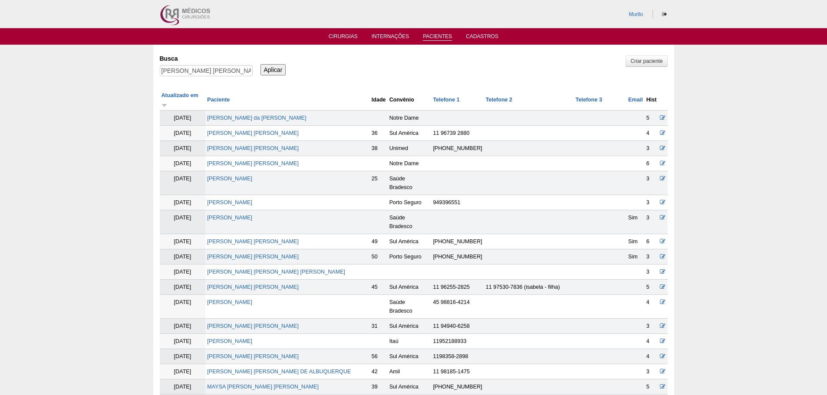
click at [204, 64] on div "Busca ANDREIA MORAES FERNANDES" at bounding box center [209, 66] width 99 height 30
click at [205, 65] on input "ANDREIA MORAES FERNANDES" at bounding box center [206, 70] width 93 height 11
paste input "Rafael Ribeiro"
type input "Rafael Ribeiro"
click at [260, 64] on input "Aplicar" at bounding box center [273, 69] width 26 height 11
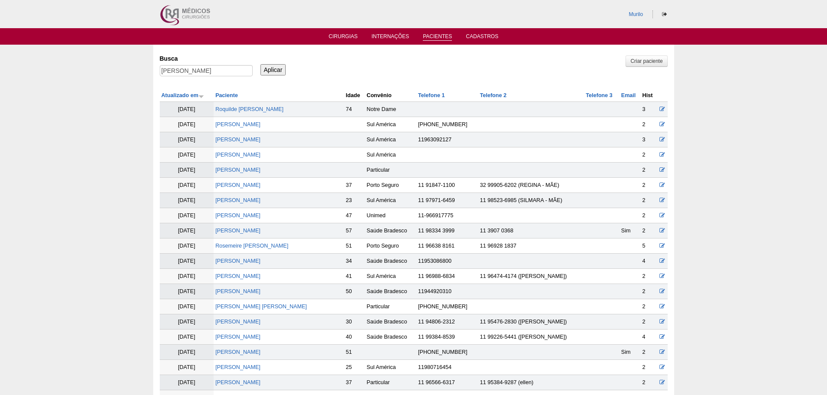
scroll to position [732, 0]
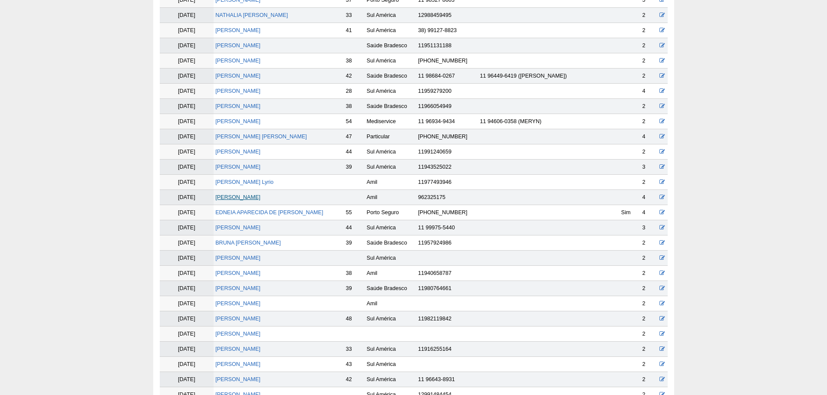
click at [226, 195] on link "Rafael Ribeiro" at bounding box center [237, 197] width 45 height 6
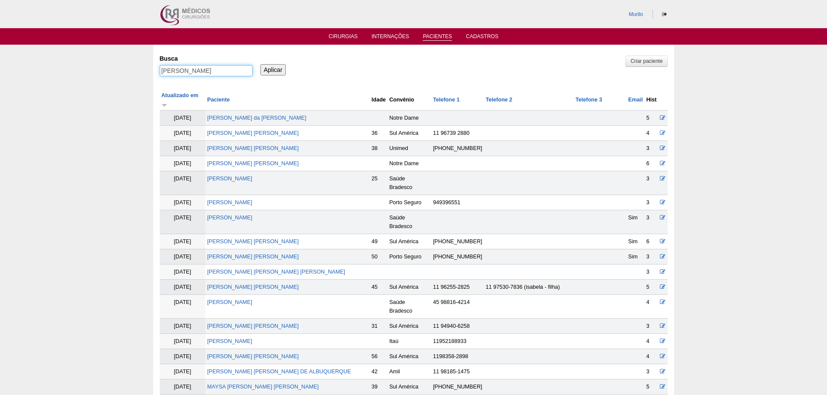
click at [187, 70] on input "[PERSON_NAME]" at bounding box center [206, 70] width 93 height 11
paste input "[PERSON_NAME]"
type input "[PERSON_NAME]"
click at [260, 64] on input "Aplicar" at bounding box center [273, 69] width 26 height 11
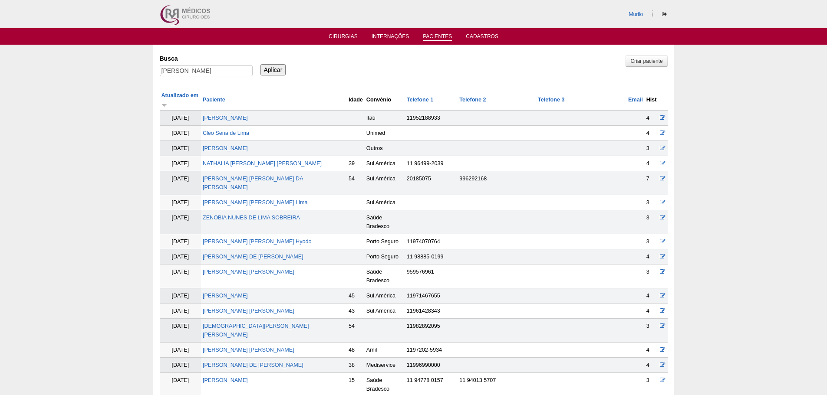
scroll to position [216, 0]
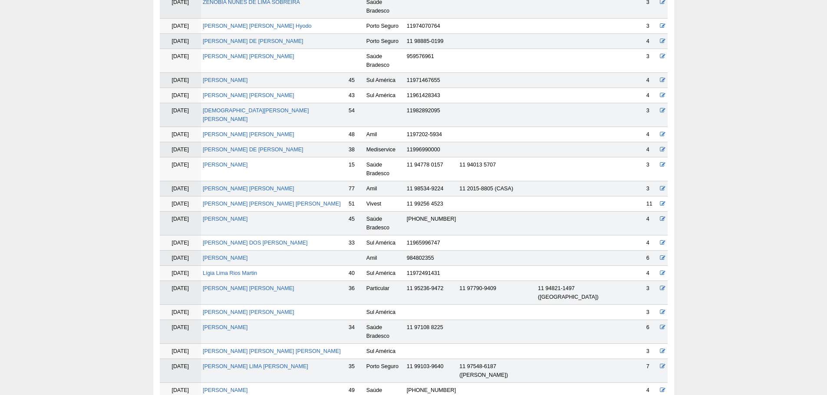
click at [235, 251] on td "[PERSON_NAME]" at bounding box center [274, 258] width 146 height 15
click at [234, 251] on td "[PERSON_NAME]" at bounding box center [274, 258] width 146 height 15
click at [234, 255] on link "[PERSON_NAME]" at bounding box center [225, 258] width 45 height 6
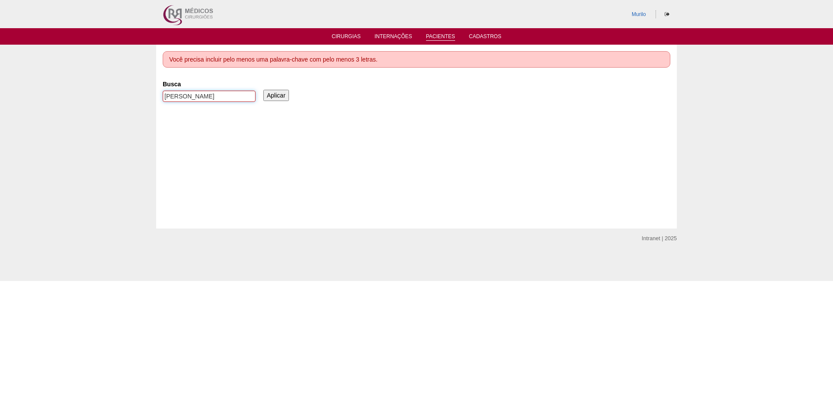
click at [174, 97] on input "THAINA SILVA MACHADO" at bounding box center [209, 96] width 93 height 11
paste input "Denis Francisco Vensol"
type input "Denis Francisco Vensol"
click at [263, 90] on input "Aplicar" at bounding box center [276, 95] width 26 height 11
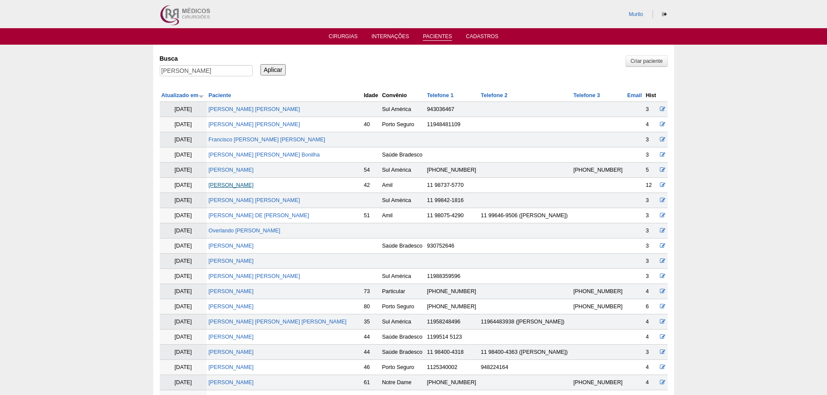
click at [241, 186] on link "[PERSON_NAME]" at bounding box center [230, 185] width 45 height 6
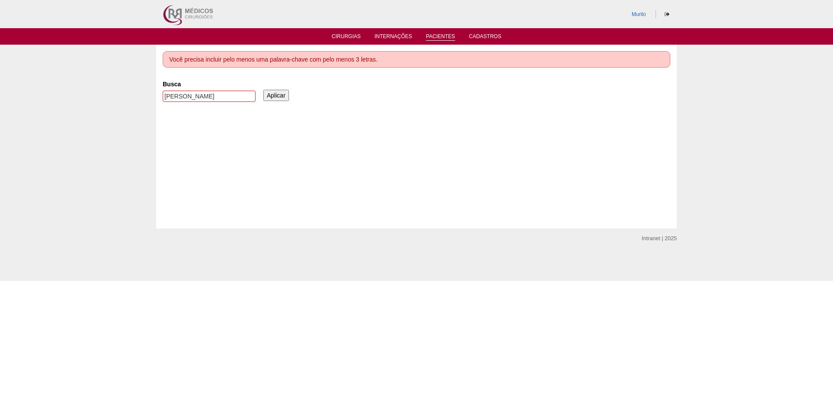
drag, startPoint x: 182, startPoint y: 105, endPoint x: 197, endPoint y: 102, distance: 15.8
click at [184, 105] on div "[PERSON_NAME]" at bounding box center [209, 99] width 93 height 16
click at [198, 102] on input "[PERSON_NAME]" at bounding box center [209, 96] width 93 height 11
paste input "ELAINE CRISTINA SOARES DO AMARAL"
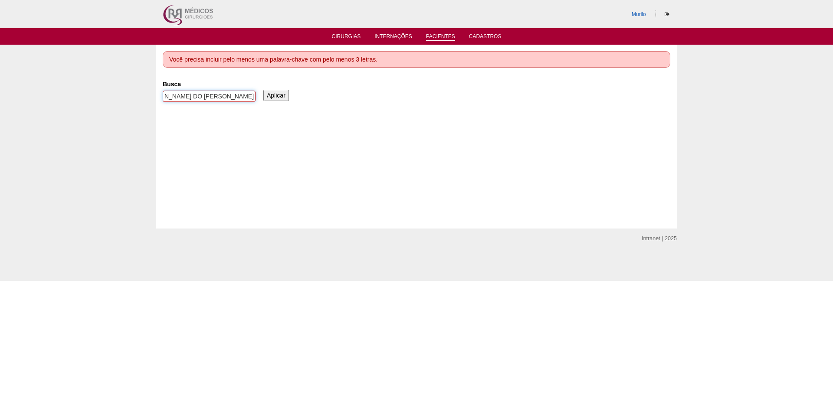
type input "ELAINE CRISTINA SOARES DO AMARAL"
click at [263, 90] on input "Aplicar" at bounding box center [276, 95] width 26 height 11
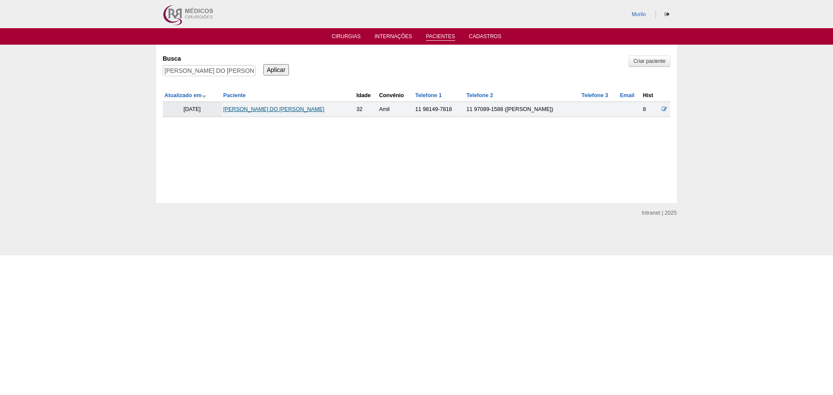
click at [244, 112] on link "[PERSON_NAME] DO [PERSON_NAME]" at bounding box center [273, 109] width 101 height 6
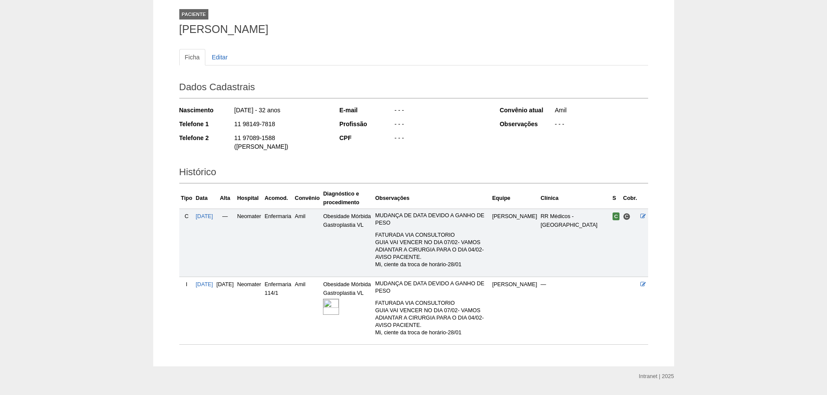
scroll to position [51, 0]
